Goal: Task Accomplishment & Management: Use online tool/utility

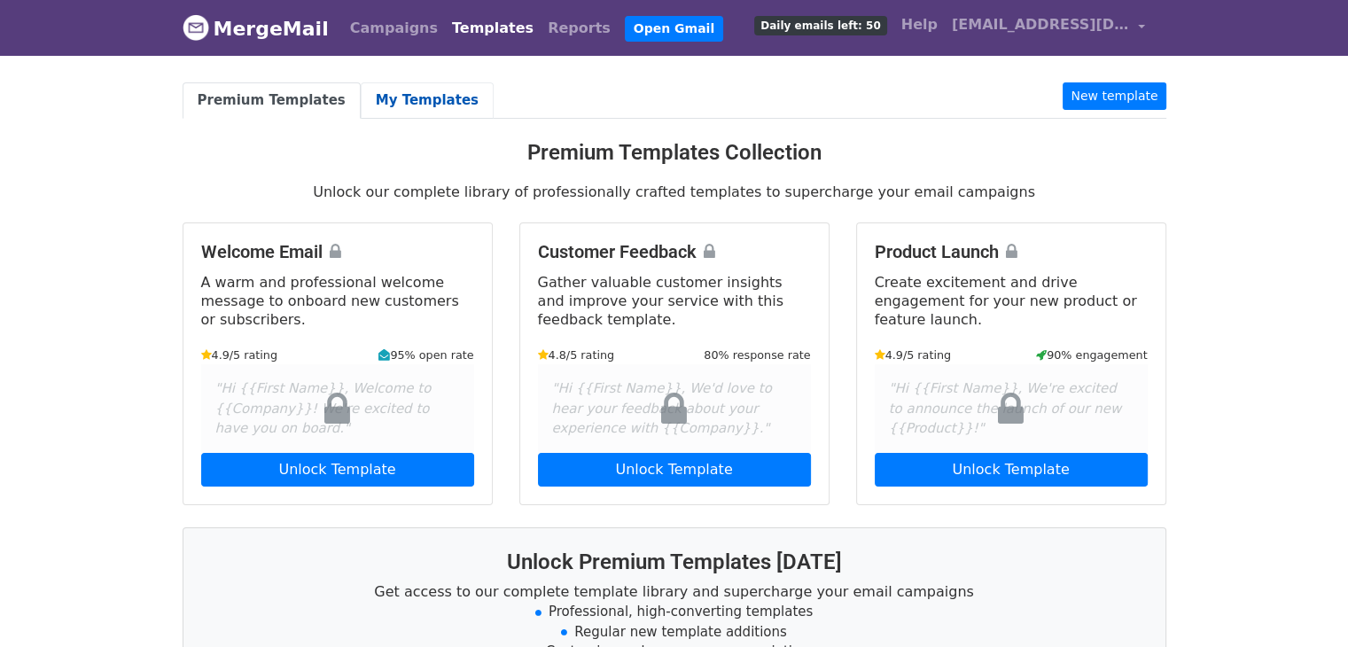
click at [409, 107] on link "My Templates" at bounding box center [427, 100] width 133 height 36
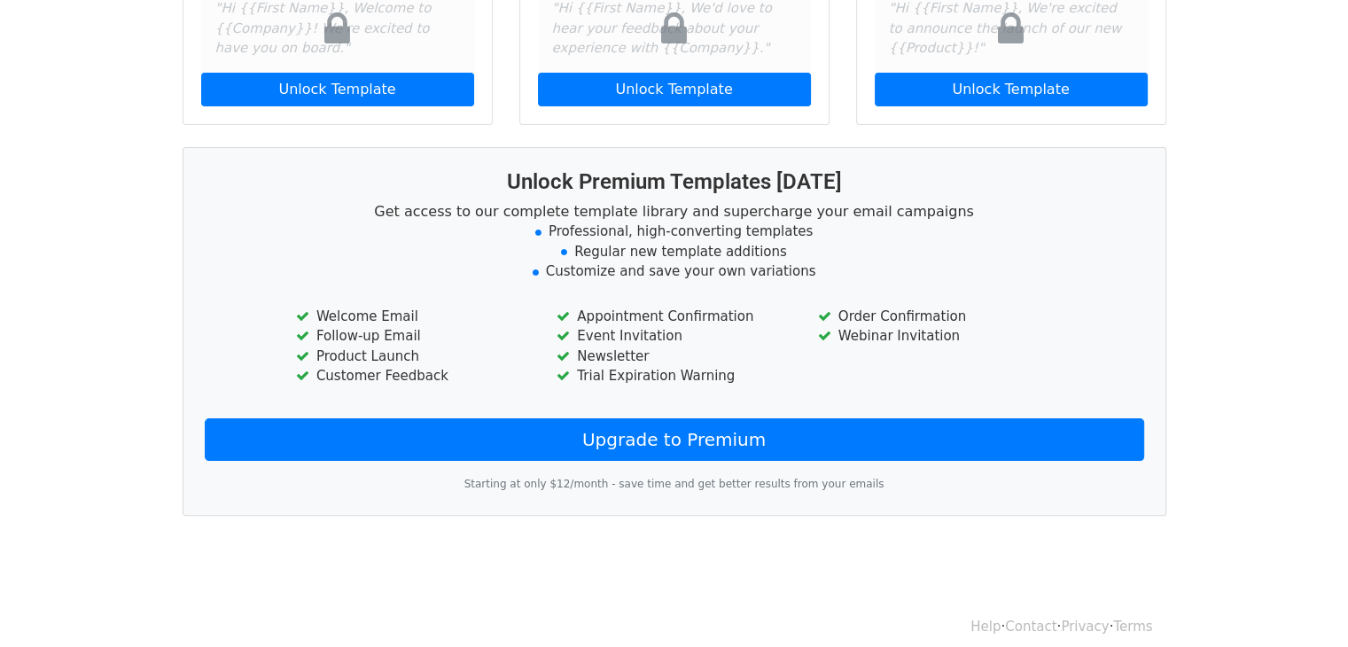
scroll to position [393, 0]
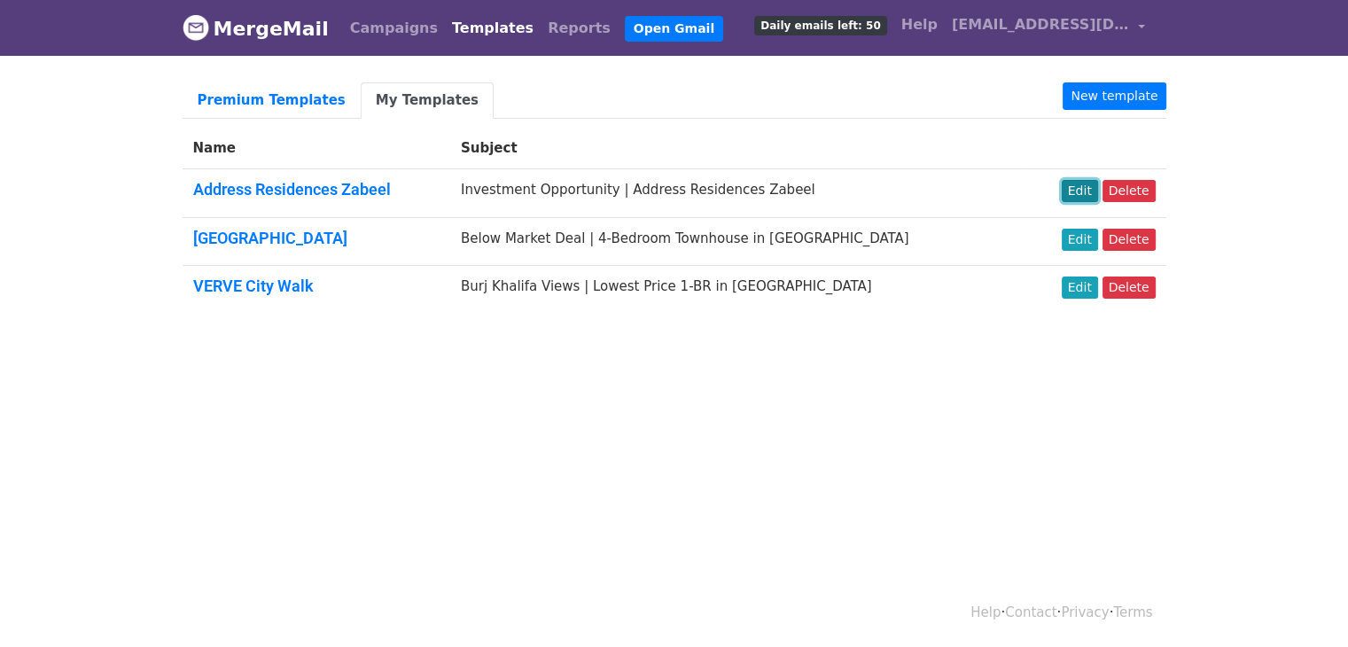
click at [1086, 195] on link "Edit" at bounding box center [1080, 191] width 36 height 22
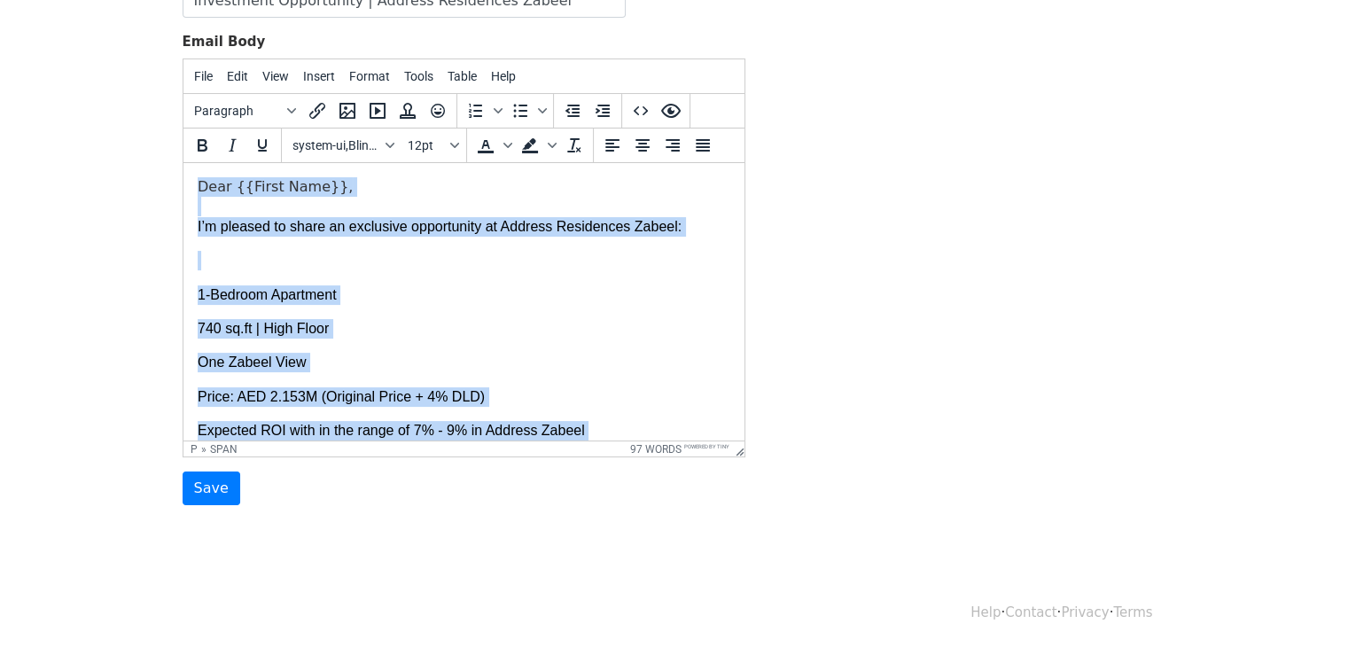
drag, startPoint x: 294, startPoint y: 418, endPoint x: 135, endPoint y: 138, distance: 322.3
click at [183, 163] on html "Dear {{First Name}}, I’m pleased to share an exclusive opportunity at Address R…" at bounding box center [463, 415] width 561 height 504
copy body "Dear {{First Name}}, I’m pleased to share an exclusive opportunity at Address R…"
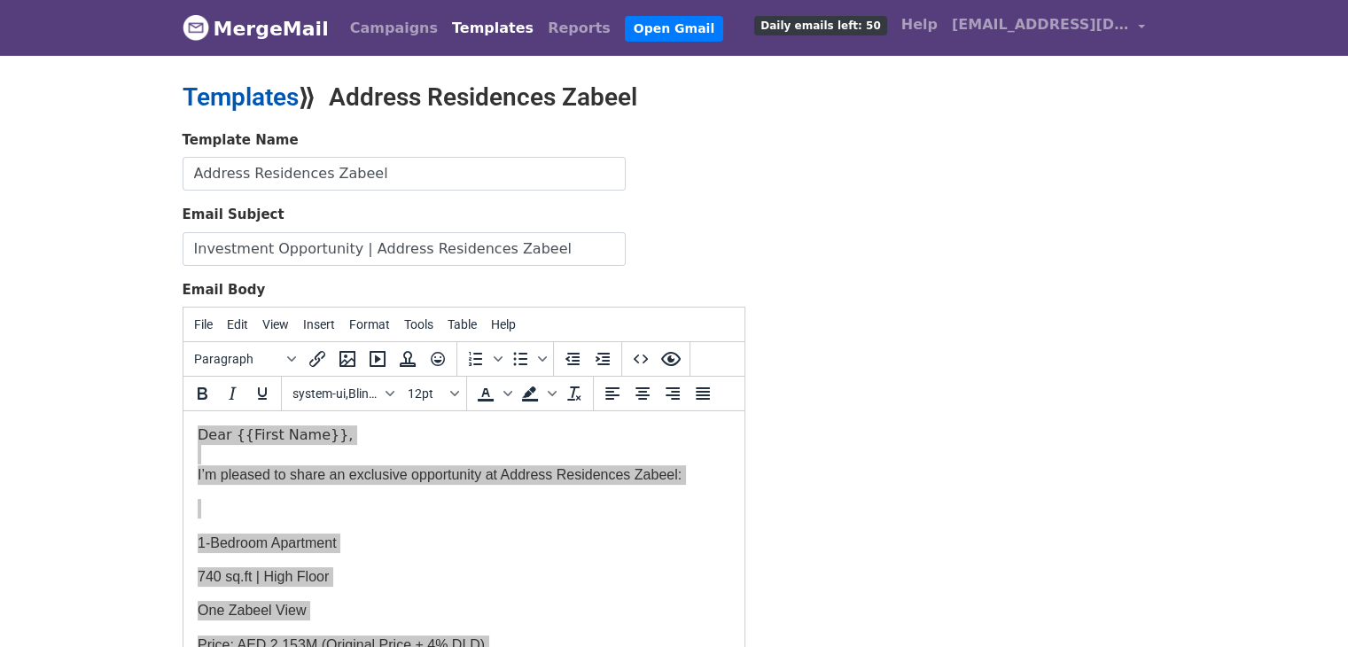
click at [281, 93] on link "Templates" at bounding box center [241, 96] width 116 height 29
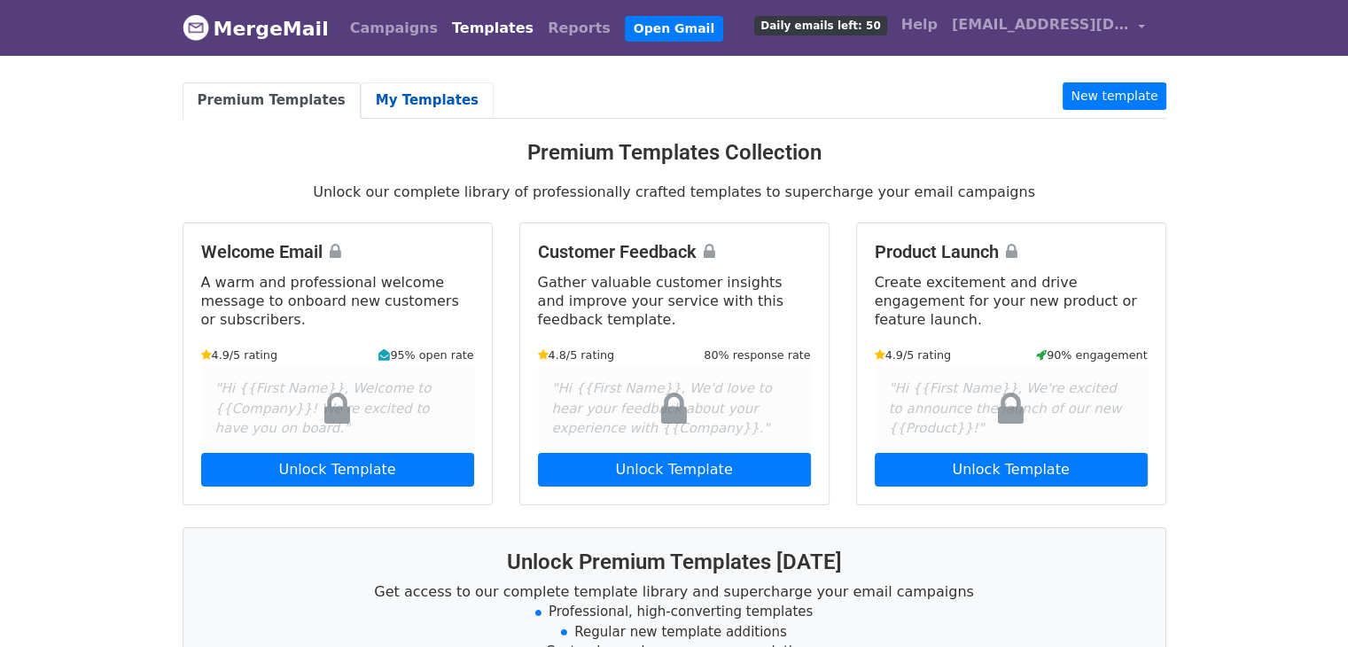
click at [419, 108] on link "My Templates" at bounding box center [427, 100] width 133 height 36
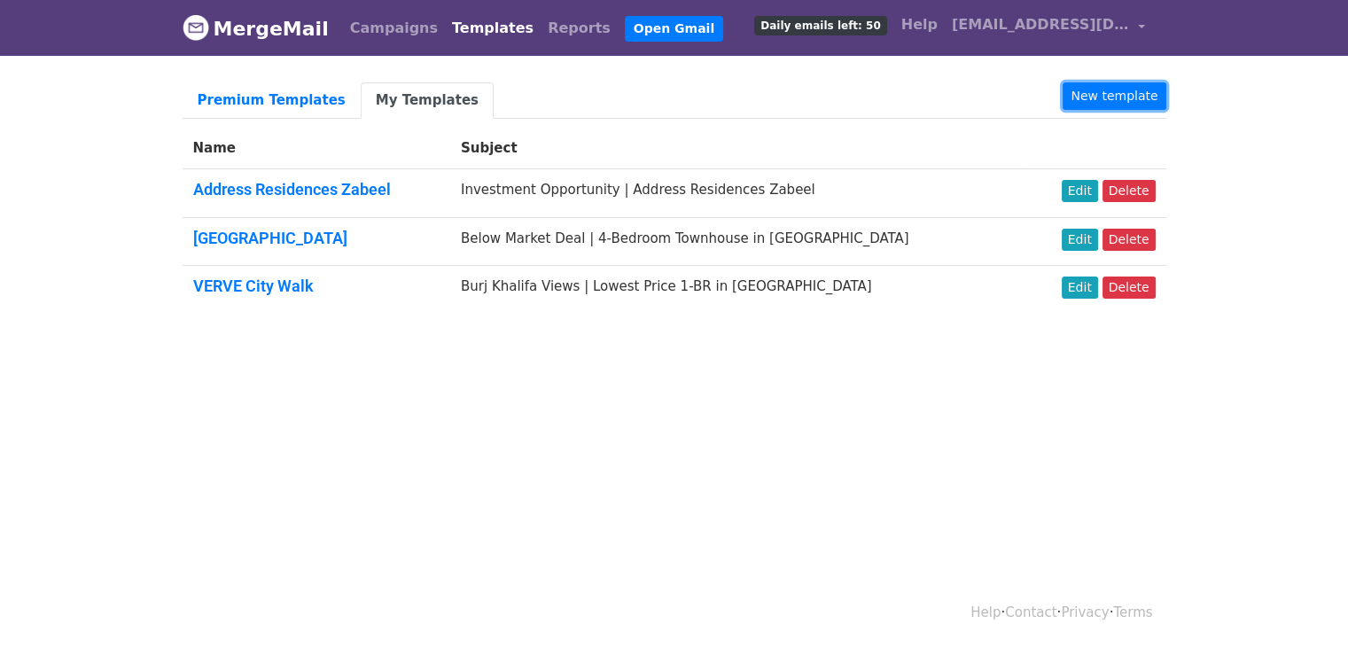
click at [1124, 93] on link "New template" at bounding box center [1113, 95] width 103 height 27
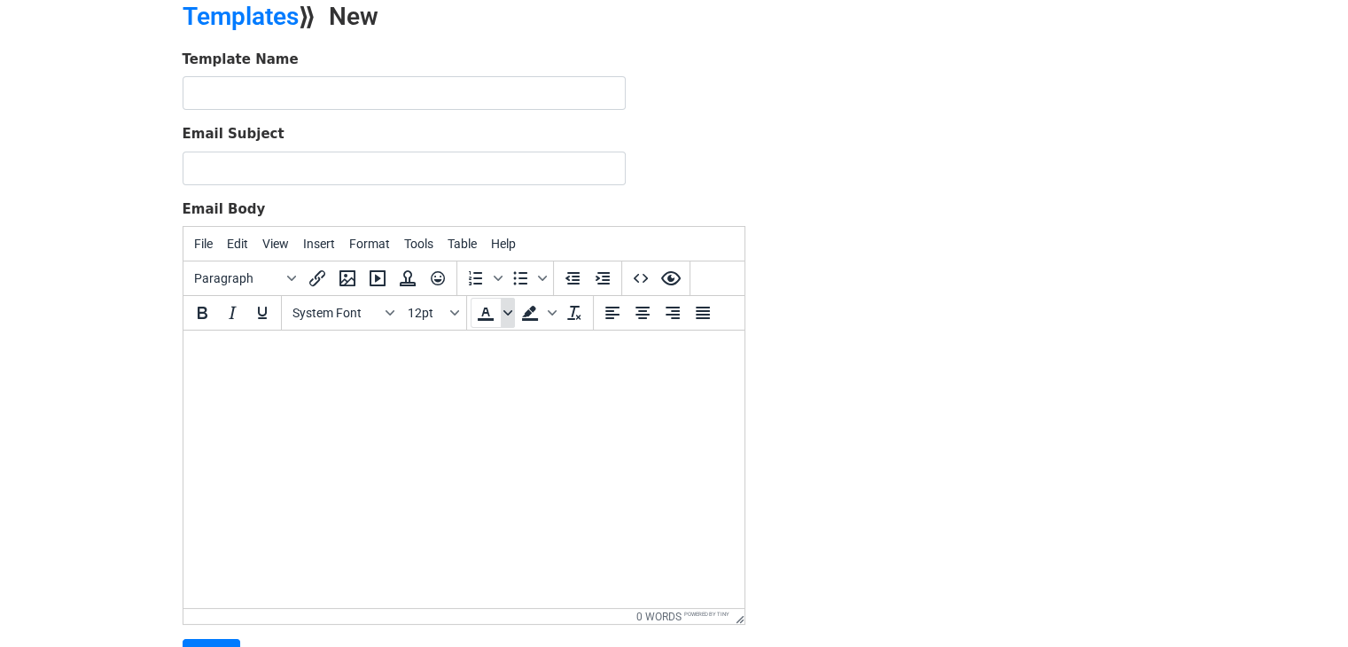
scroll to position [177, 0]
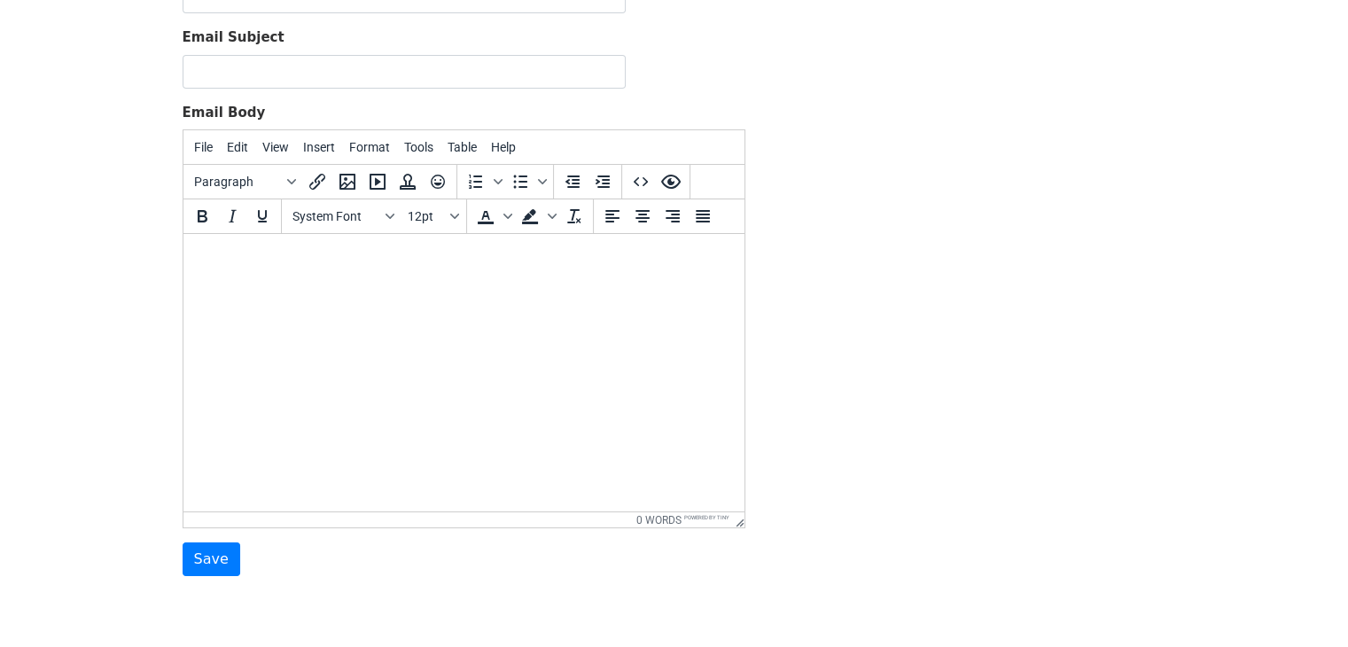
click at [502, 282] on html at bounding box center [463, 258] width 561 height 48
paste body
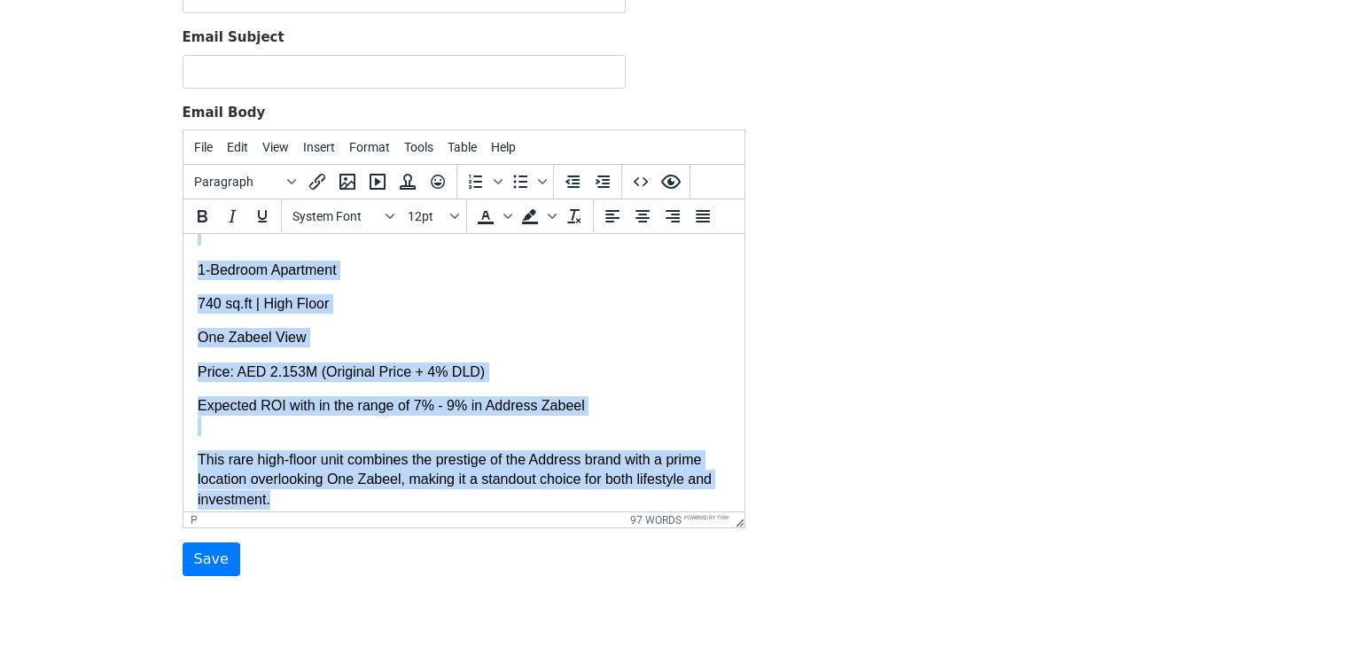
scroll to position [227, 0]
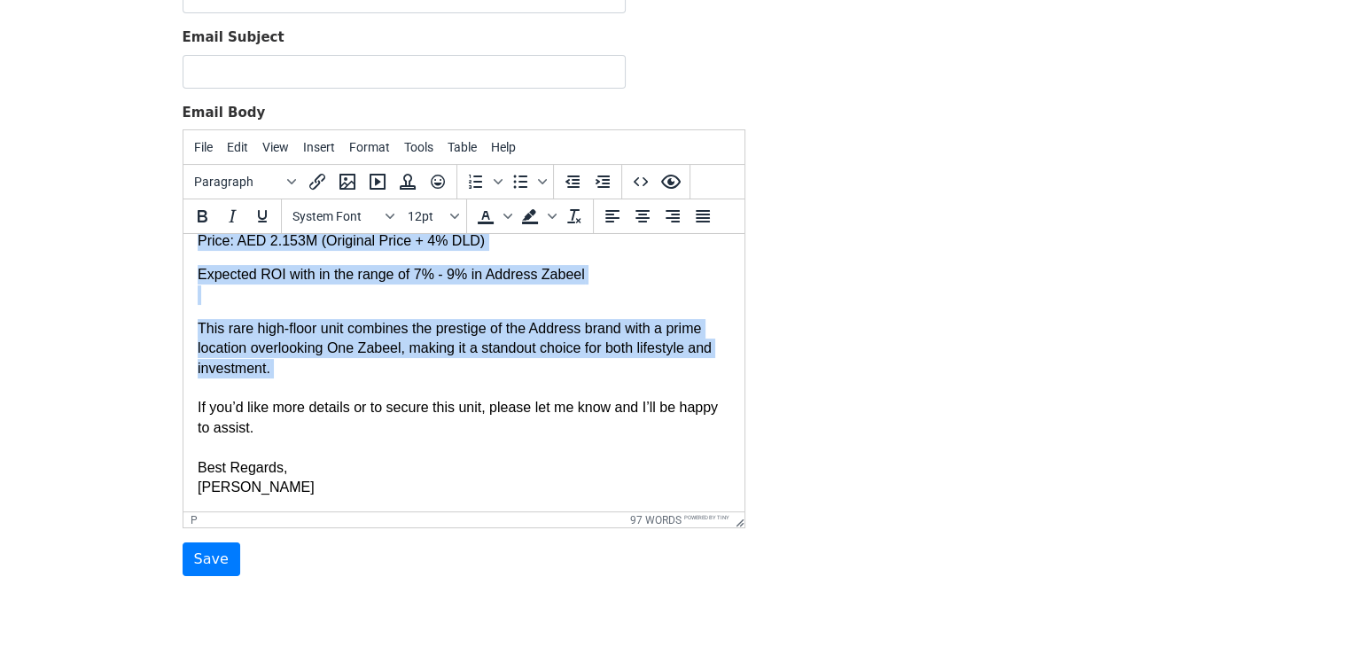
drag, startPoint x: 196, startPoint y: 335, endPoint x: 368, endPoint y: 388, distance: 179.9
click at [368, 386] on body "Dear {{First Name}}, I’m pleased to share an exclusive opportunity at Address R…" at bounding box center [463, 259] width 533 height 476
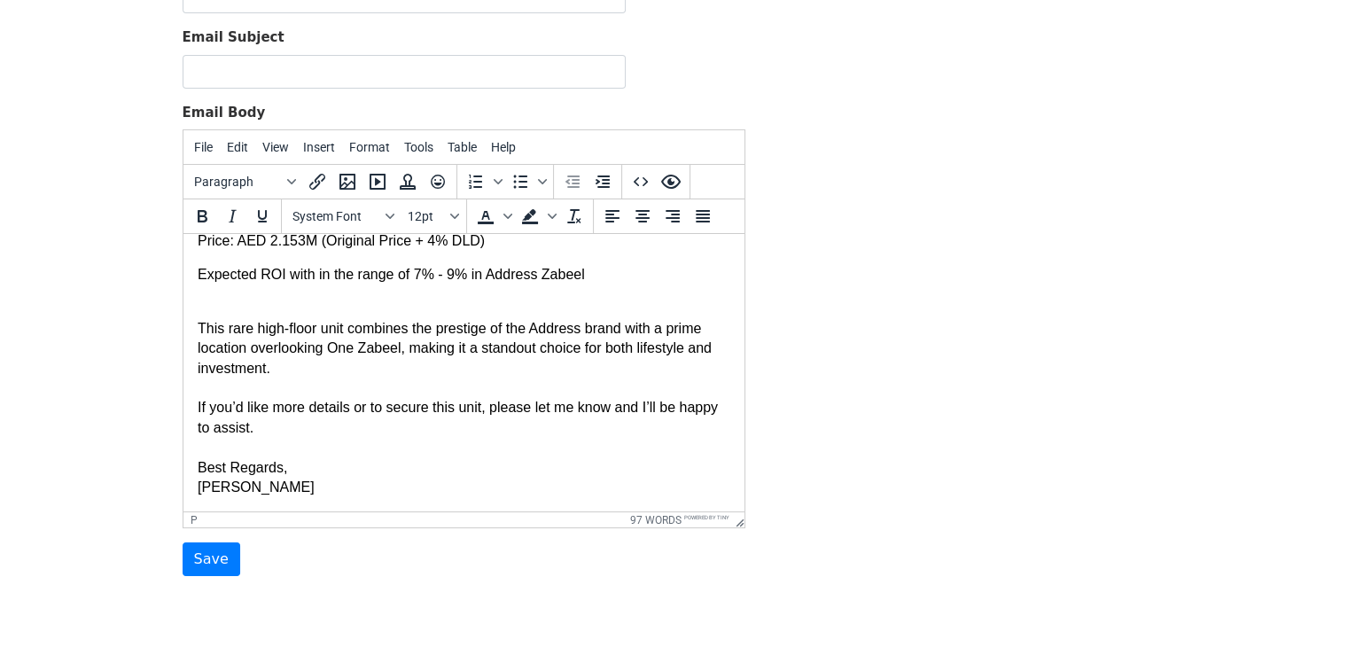
scroll to position [0, 0]
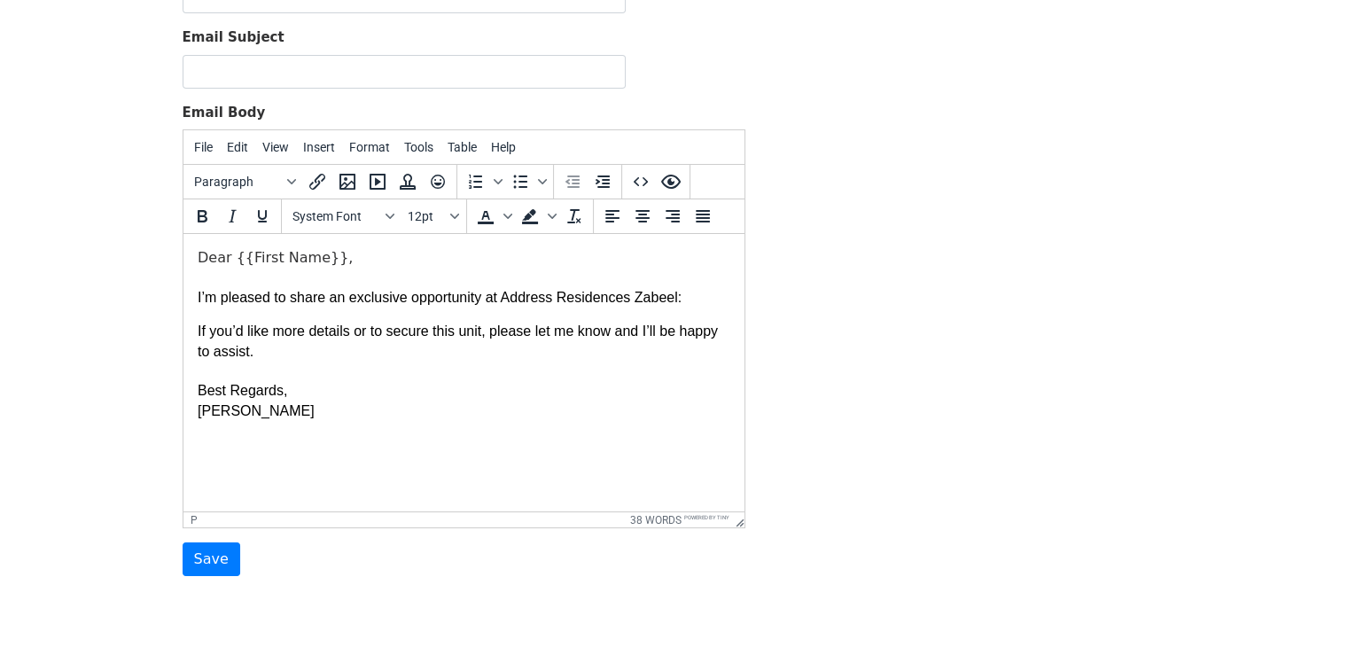
click at [390, 261] on p "Dear {{First Name}}, I’m pleased to share an exclusive opportunity at Address R…" at bounding box center [463, 277] width 533 height 59
click at [701, 295] on p "Dear {{First Name}}, I’m pleased to share an exclusive opportunity at Address R…" at bounding box center [463, 277] width 533 height 59
click at [650, 272] on p "Dear {{First Name}}, I’m pleased to share an exclusive opportunity at Address R…" at bounding box center [463, 277] width 533 height 59
click at [372, 319] on body "Dear {{First Name}}, I’m pleased to share an exclusive opportunity at Address R…" at bounding box center [463, 334] width 533 height 173
click at [675, 290] on p "Dear {{First Name}}, I’m pleased to share an exclusive opportunity at Address R…" at bounding box center [463, 277] width 533 height 59
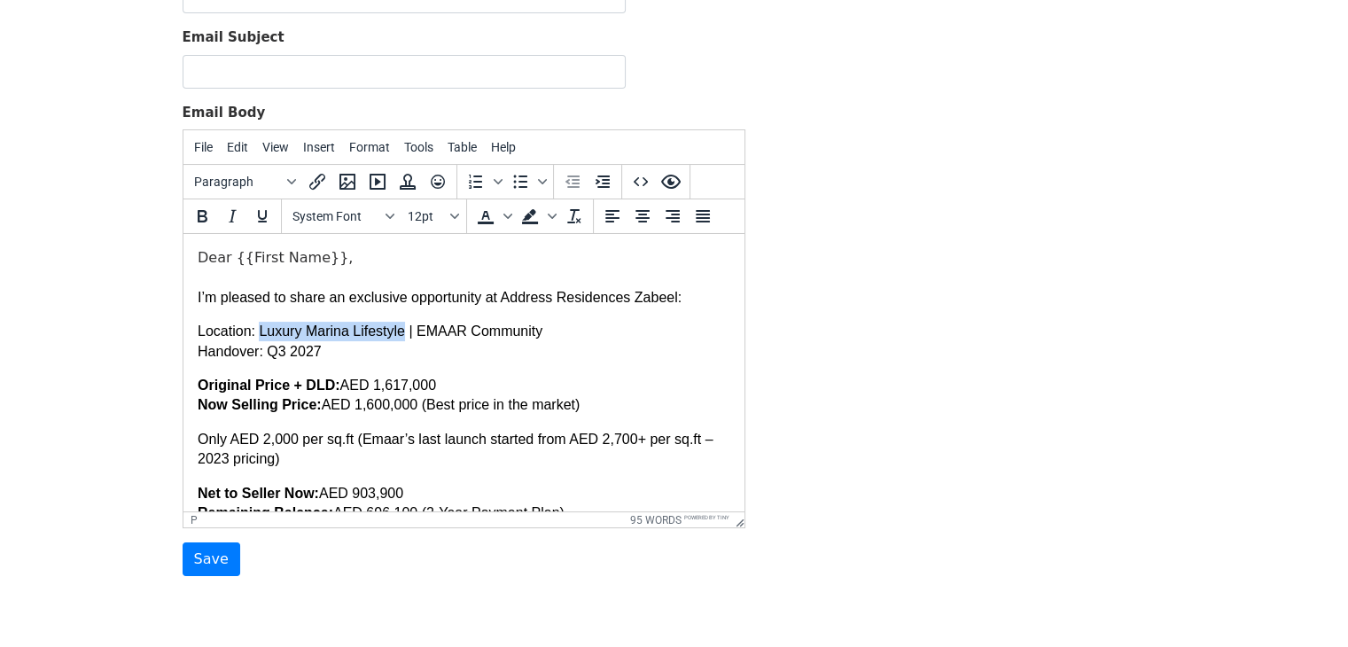
drag, startPoint x: 400, startPoint y: 331, endPoint x: 259, endPoint y: 324, distance: 141.1
click at [259, 324] on p "Location: Luxury Marina Lifestyle | EMAAR Community Handover: Q3 2027" at bounding box center [463, 342] width 533 height 40
click at [440, 359] on p "Location: Mina Rashid | EMAAR Community Handover: Q3 2027" at bounding box center [463, 342] width 533 height 40
drag, startPoint x: 498, startPoint y: 295, endPoint x: 666, endPoint y: 293, distance: 168.4
click at [666, 293] on p "Dear {{First Name}}, I’m pleased to share an exclusive opportunity at Address R…" at bounding box center [463, 277] width 533 height 59
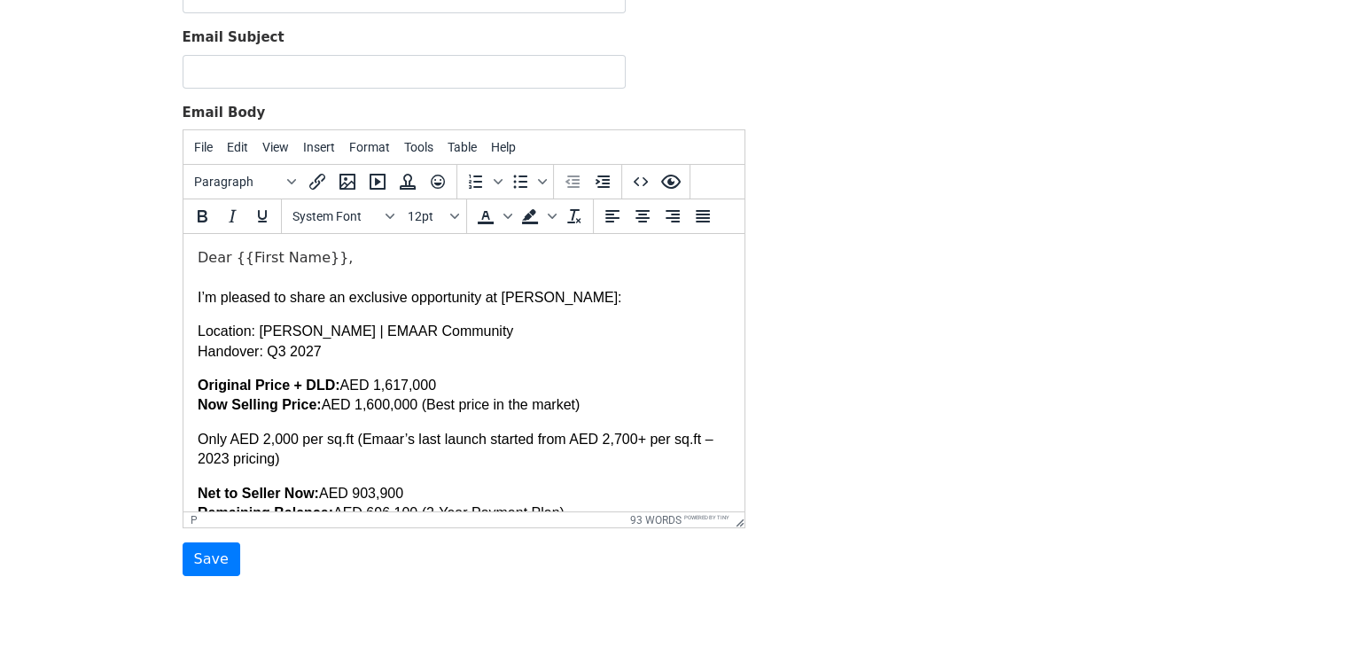
click at [598, 348] on p "Location: Mina Rashid | EMAAR Community Handover: Q3 2027" at bounding box center [463, 342] width 533 height 40
click at [577, 299] on p "Dear {{First Name}}, I’m pleased to share an exclusive opportunity at Mina Rash…" at bounding box center [463, 277] width 533 height 59
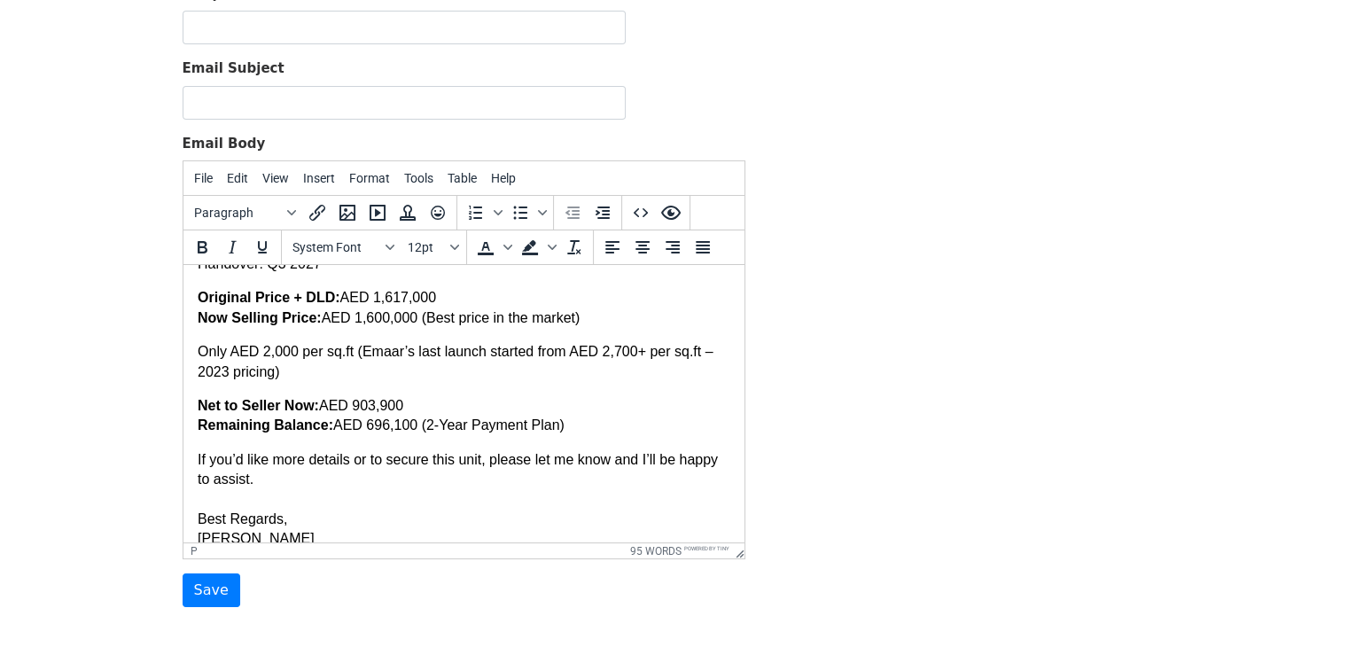
scroll to position [177, 0]
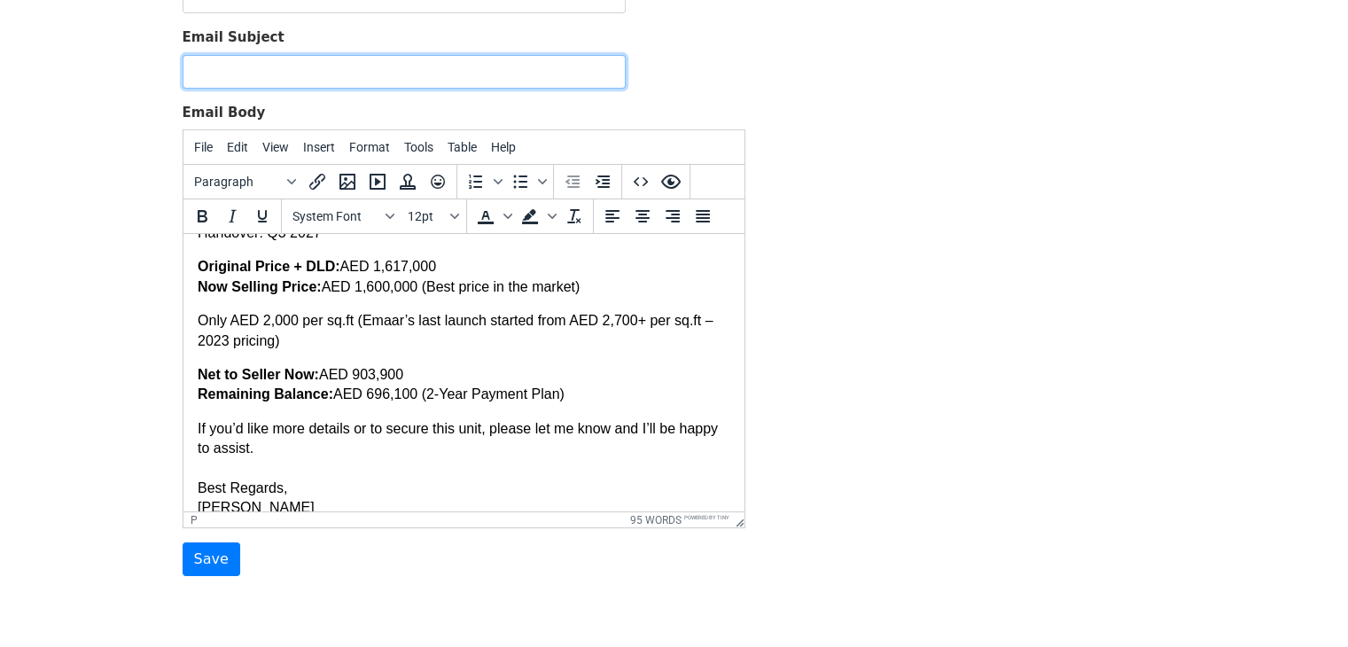
click at [322, 64] on input "Email Subject" at bounding box center [404, 72] width 443 height 34
drag, startPoint x: 535, startPoint y: 58, endPoint x: 346, endPoint y: 74, distance: 189.3
click at [346, 74] on input "Investment Opportunity | Address Residences Zabeel" at bounding box center [404, 72] width 443 height 34
type input "Investment Opportunity in Prime Waterfront Living"
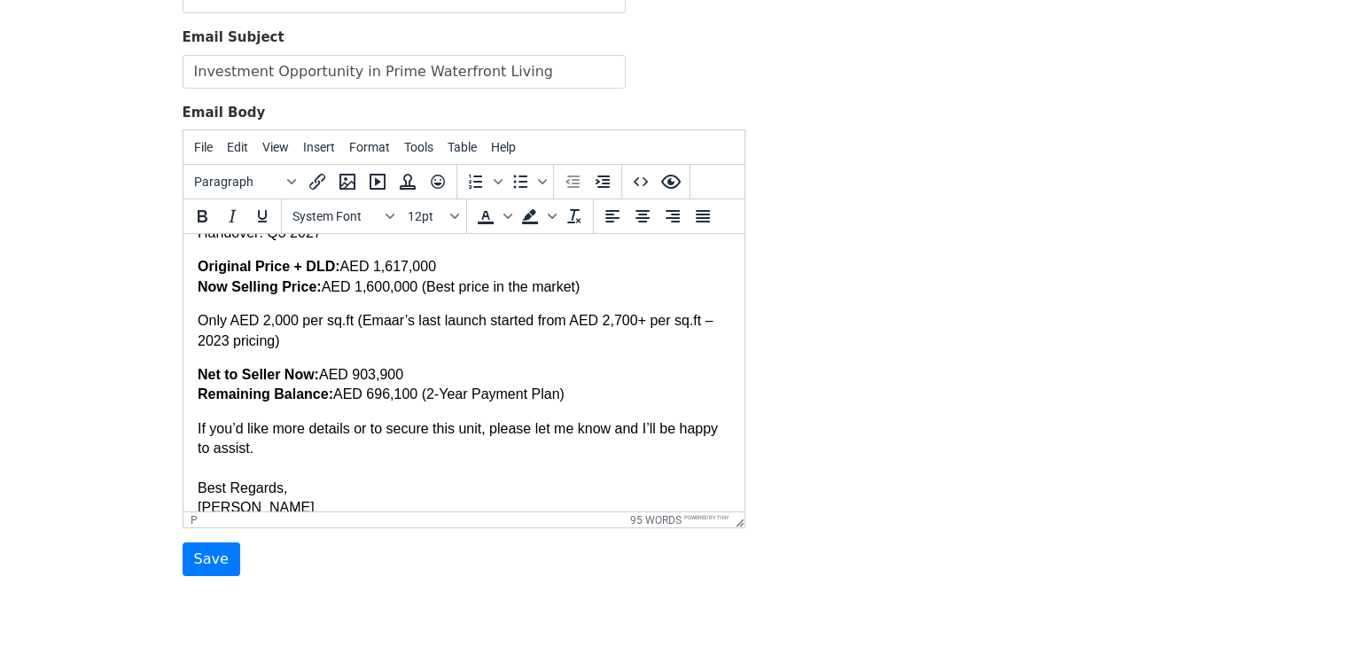
click at [838, 73] on div "Template Name Email Subject Investment Opportunity in Prime Waterfront Living E…" at bounding box center [674, 265] width 1010 height 624
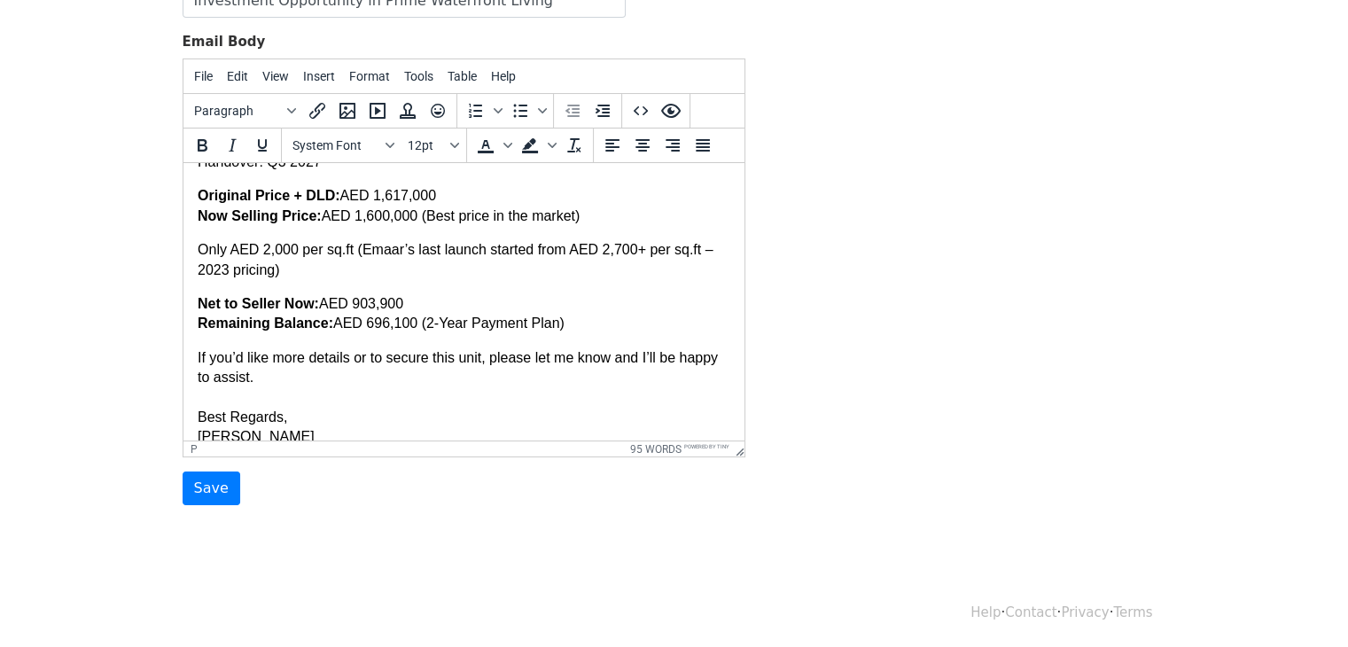
scroll to position [0, 0]
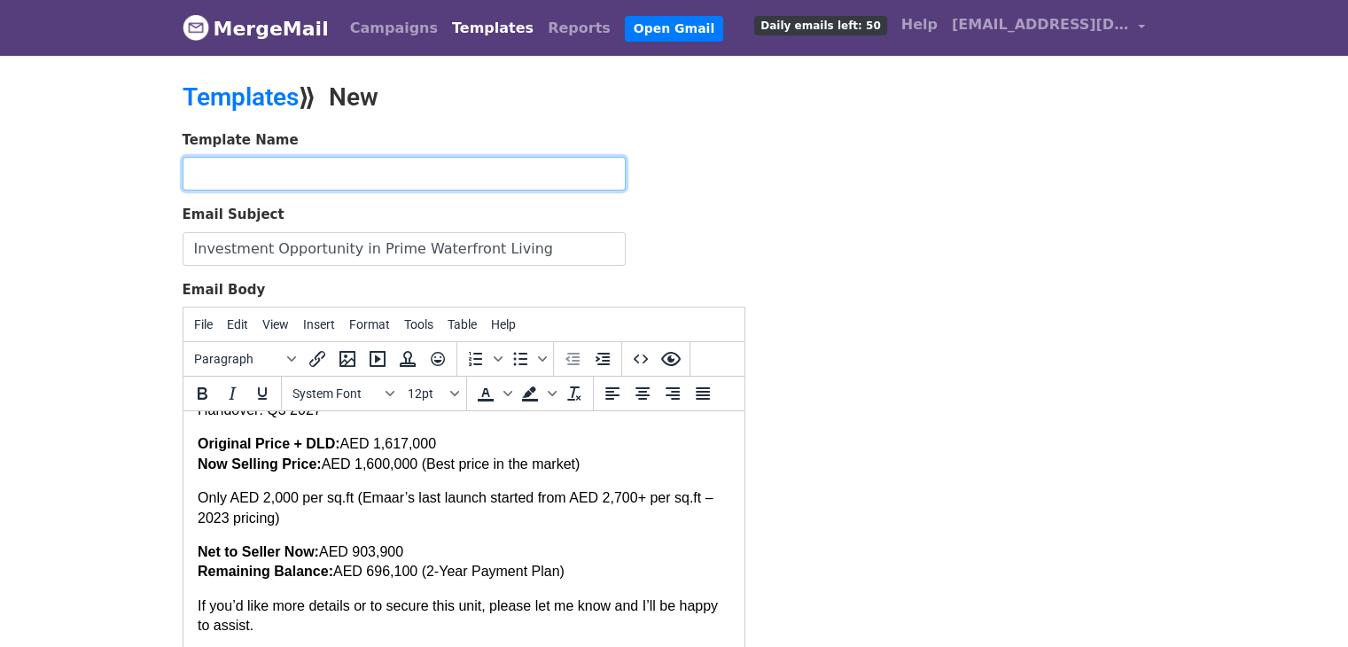
click at [409, 164] on input "text" at bounding box center [404, 174] width 443 height 34
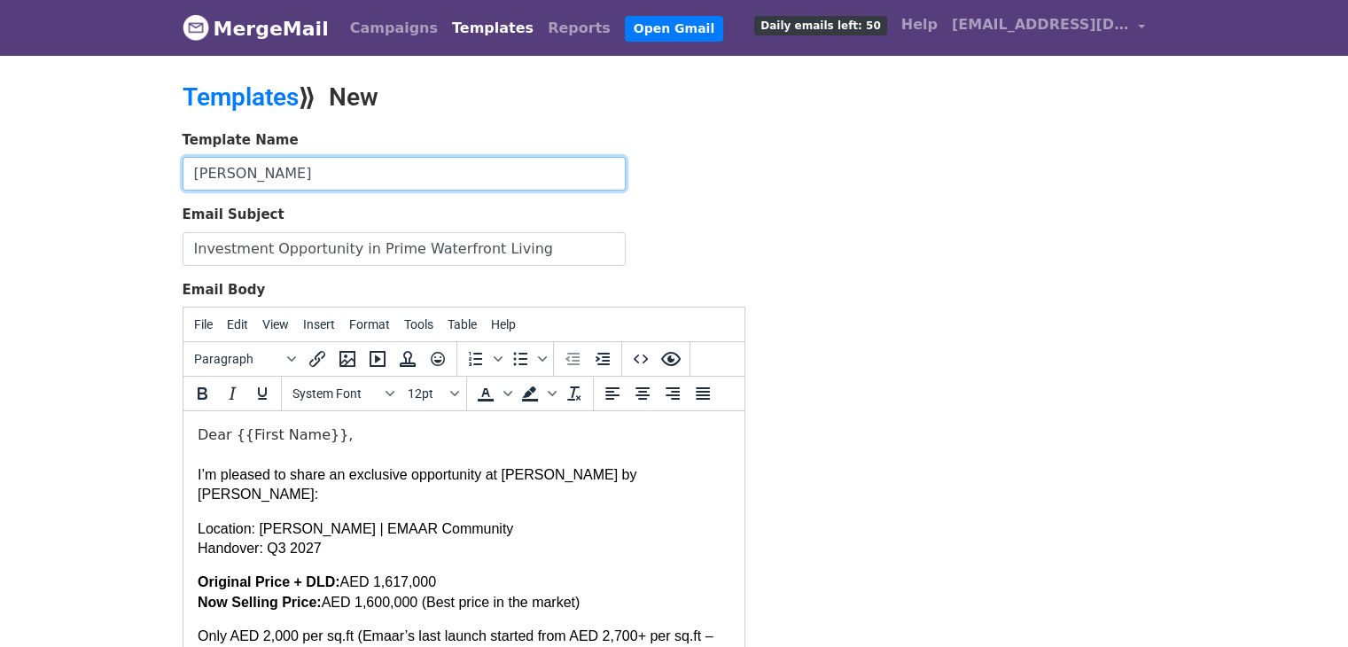
type input "Mina Rashid"
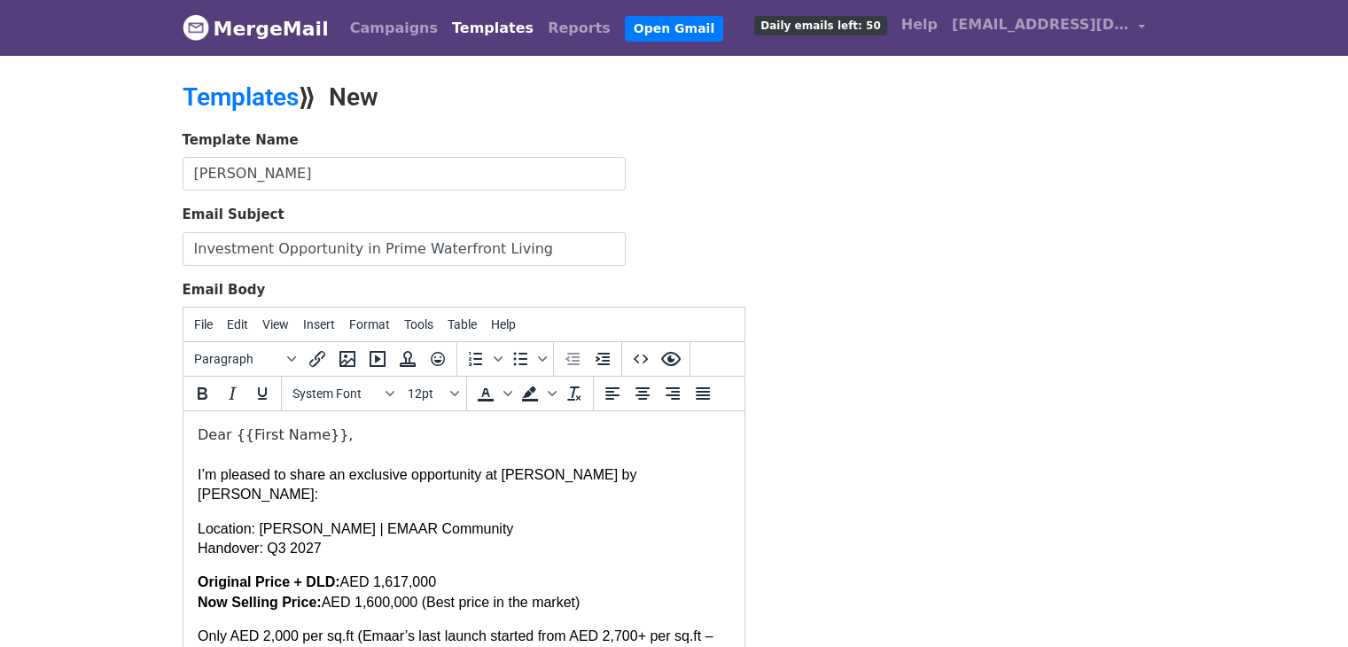
click at [899, 276] on div "Template Name Mina Rashid Email Subject Investment Opportunity in Prime Waterfr…" at bounding box center [674, 442] width 1010 height 624
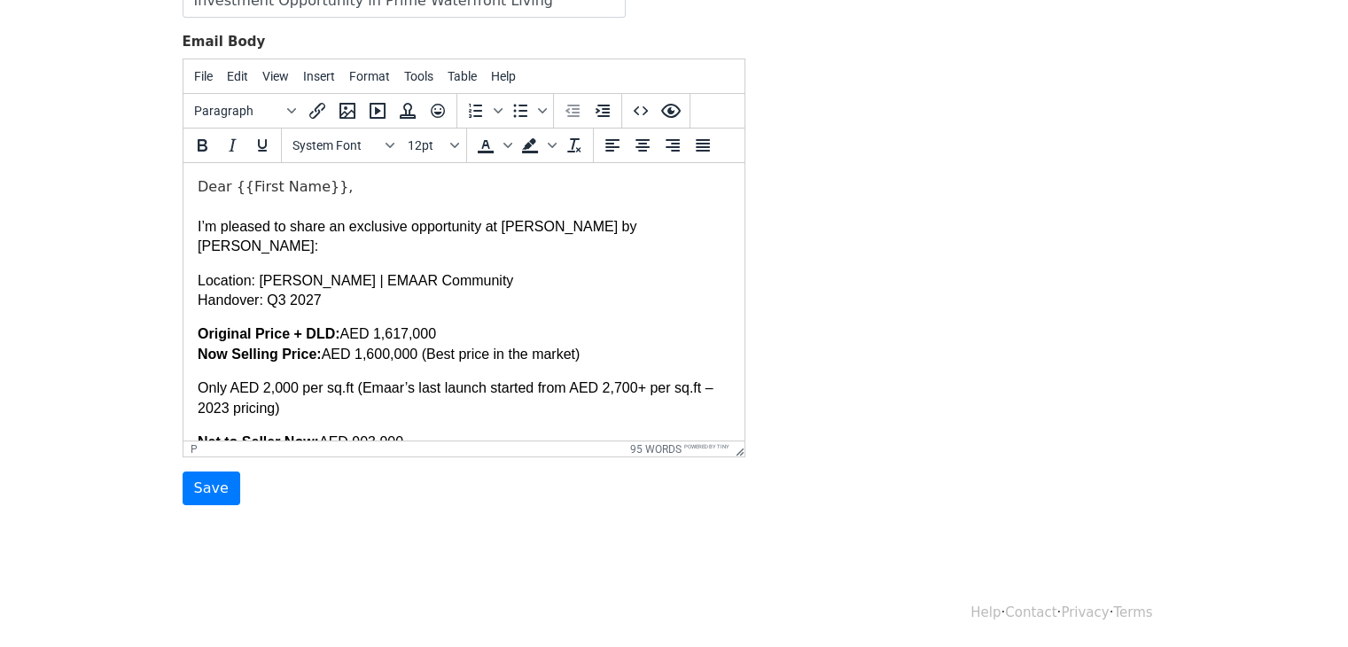
drag, startPoint x: 436, startPoint y: 311, endPoint x: 381, endPoint y: 301, distance: 55.8
click at [381, 301] on body "Dear {{First Name}}, I’m pleased to share an exclusive opportunity at Mina Rash…" at bounding box center [463, 381] width 533 height 409
click at [448, 324] on p "Original Price + DLD: AED 1,617,000 Now Selling Price: AED 1,600,000 (Best pric…" at bounding box center [463, 344] width 533 height 40
click at [410, 339] on p "Original Price + DLD: AED 1,617M Now Selling Price: AED 1,600,000 (Best price i…" at bounding box center [463, 344] width 533 height 40
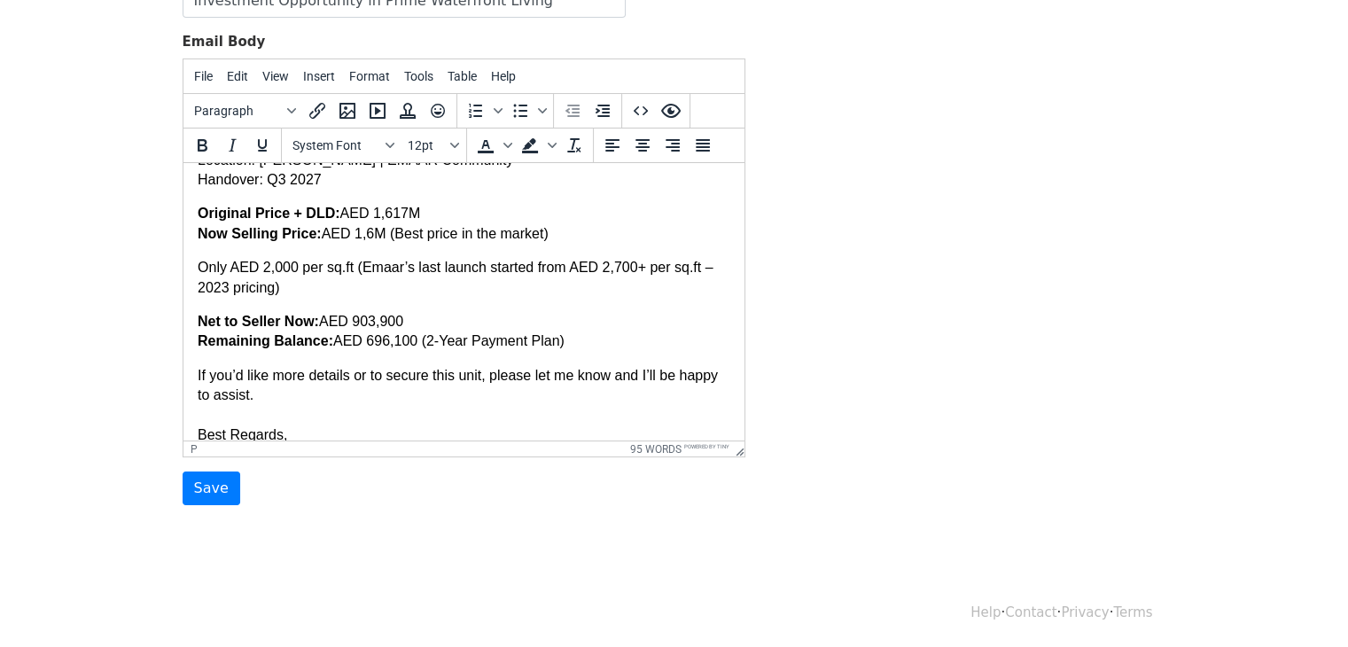
scroll to position [138, 0]
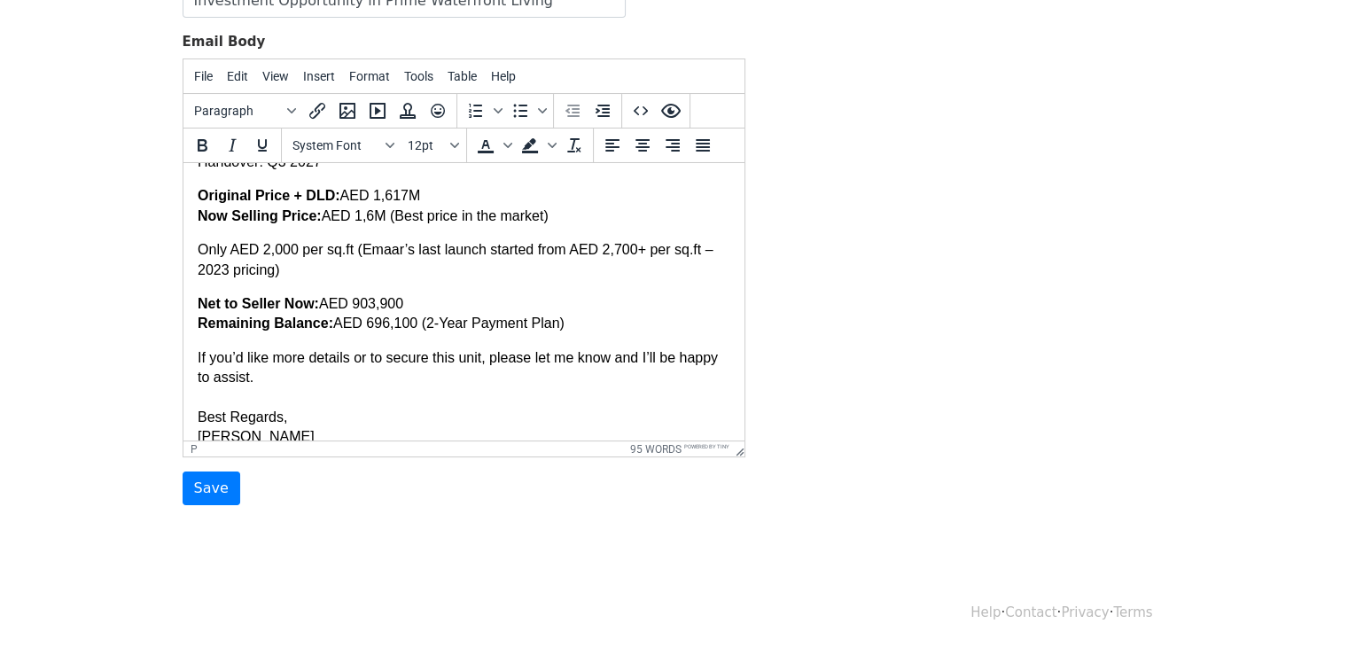
drag, startPoint x: 411, startPoint y: 283, endPoint x: 442, endPoint y: 294, distance: 33.1
click at [370, 294] on p "Net to Seller Now: AED 903,900 Remaining Balance: AED 696,100 (2-Year Payment P…" at bounding box center [463, 314] width 533 height 40
click at [408, 301] on p "Net to Seller Now: AED 903K/- Remaining Balance: AED 696,100 (2-Year Payment Pl…" at bounding box center [463, 314] width 533 height 40
click at [498, 349] on p "If you’d like more details or to secure this unit, please let me know and I’ll …" at bounding box center [463, 397] width 533 height 99
click at [490, 406] on p "If you’d like more details or to secure this unit, please let me know and I’ll …" at bounding box center [463, 397] width 533 height 99
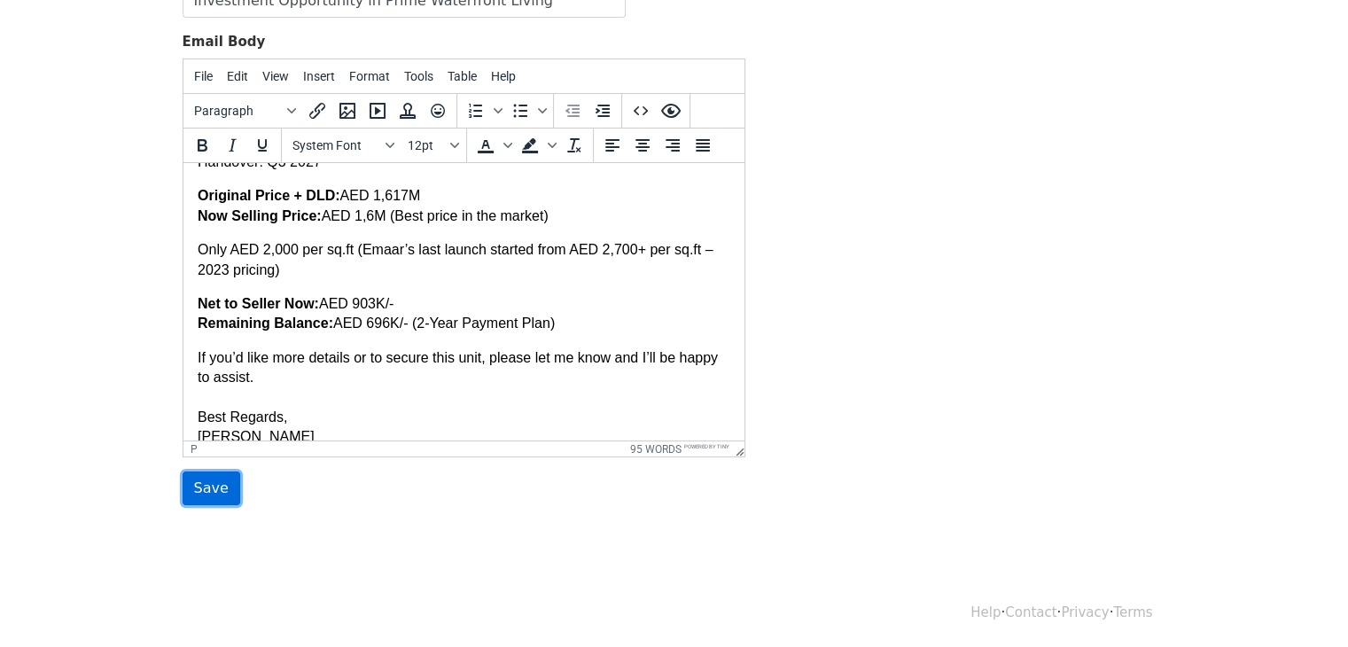
click at [222, 476] on input "Save" at bounding box center [212, 488] width 58 height 34
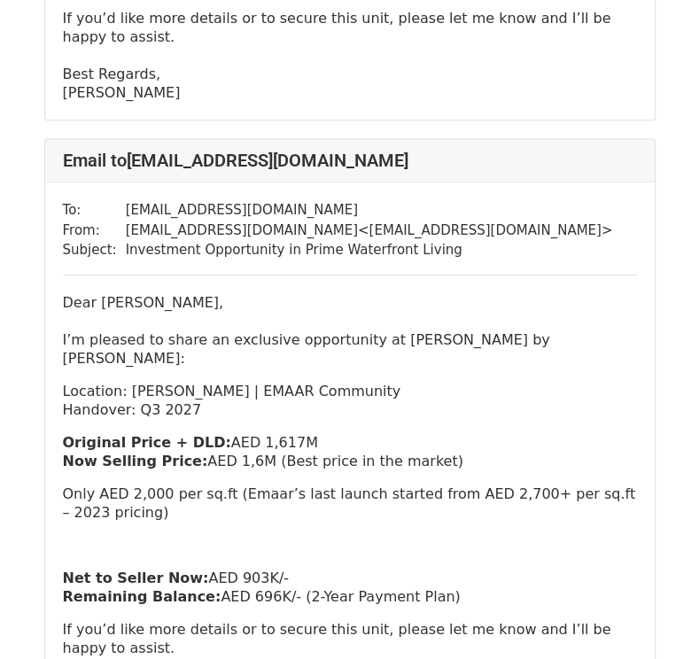
scroll to position [709, 0]
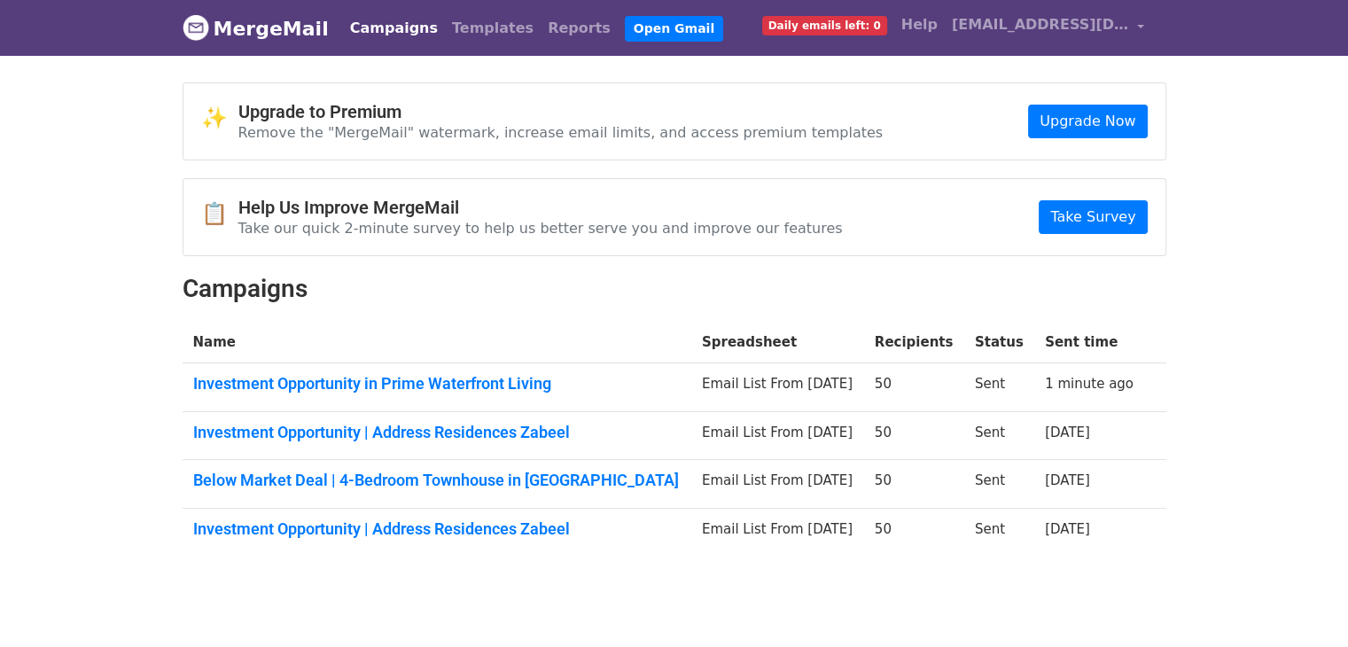
click at [1324, 278] on body "MergeMail Campaigns Templates Reports Open Gmail Daily emails left: 0 Help [EMA…" at bounding box center [674, 320] width 1348 height 641
click at [521, 380] on link "Investment Opportunity in Prime Waterfront Living" at bounding box center [436, 383] width 487 height 19
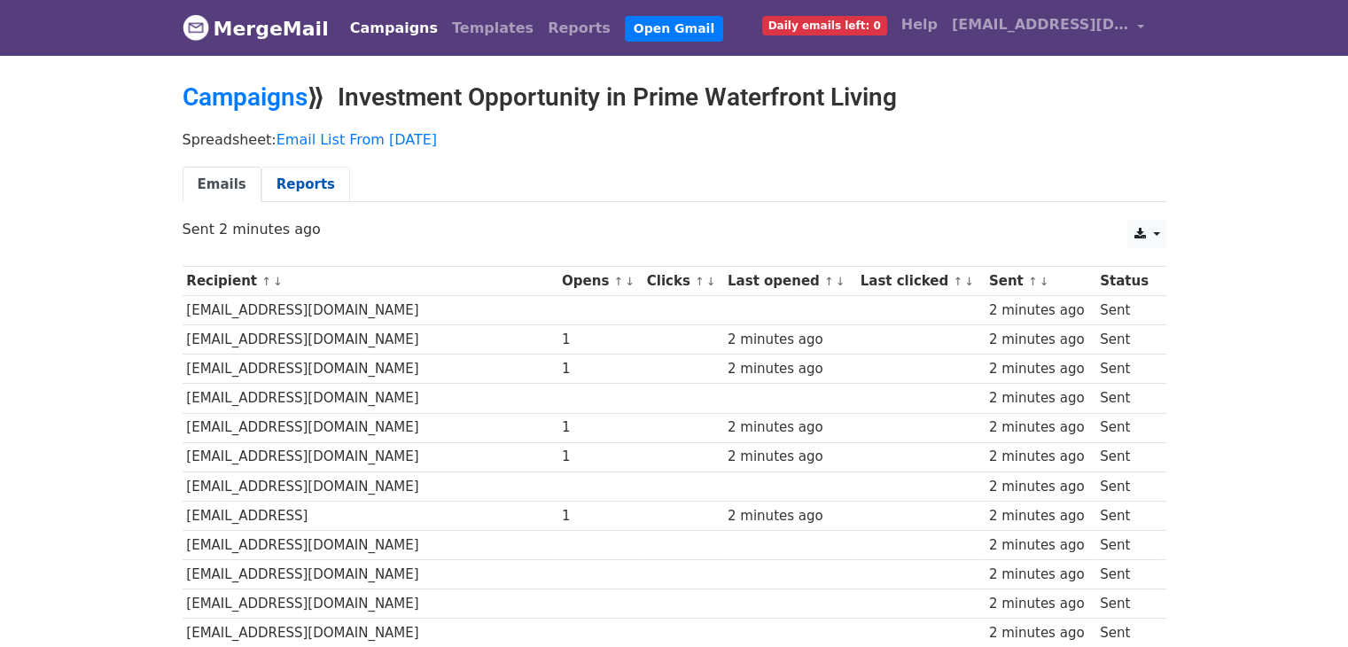
click at [318, 185] on link "Reports" at bounding box center [305, 185] width 89 height 36
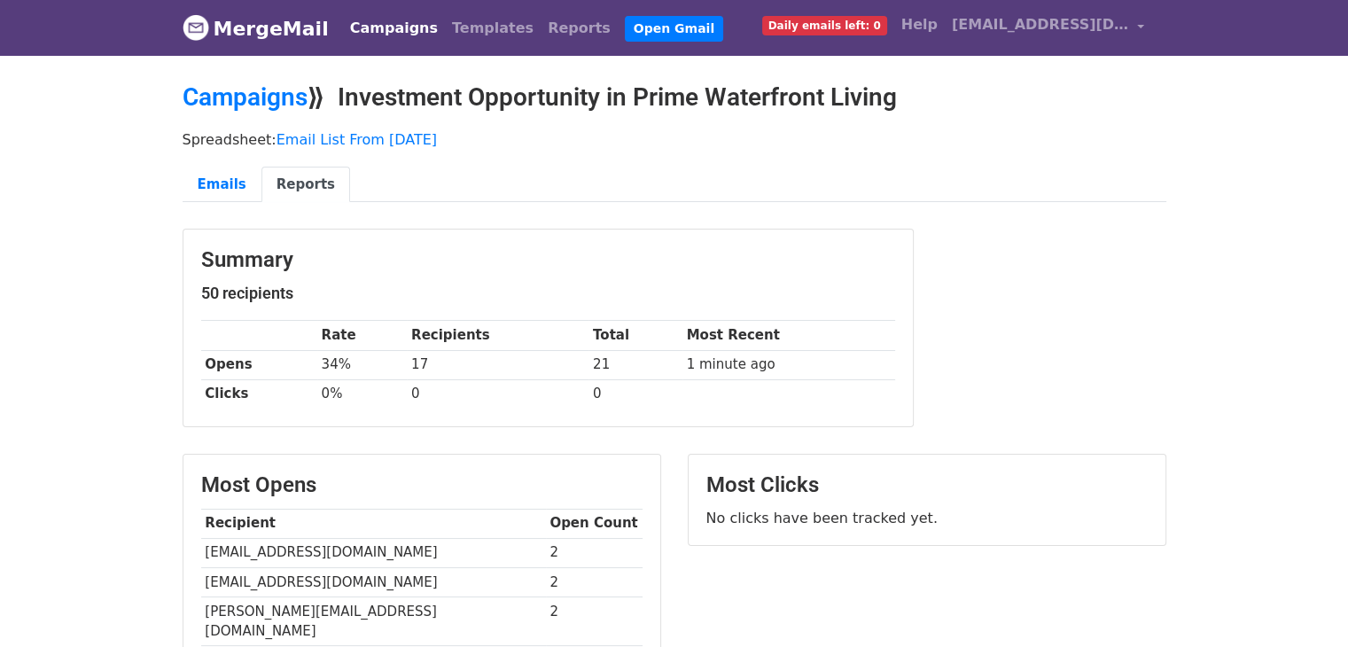
click at [1287, 292] on body "MergeMail Campaigns Templates Reports Open Gmail Daily emails left: 0 Help [EMA…" at bounding box center [674, 538] width 1348 height 1077
